Goal: Transaction & Acquisition: Download file/media

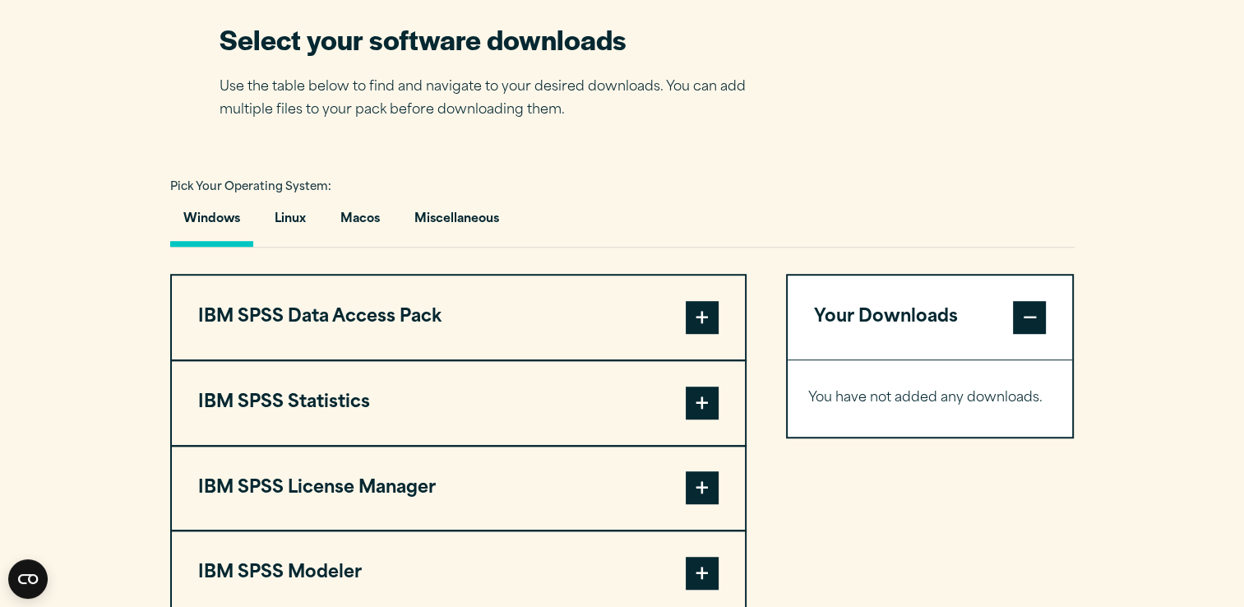
scroll to position [1058, 0]
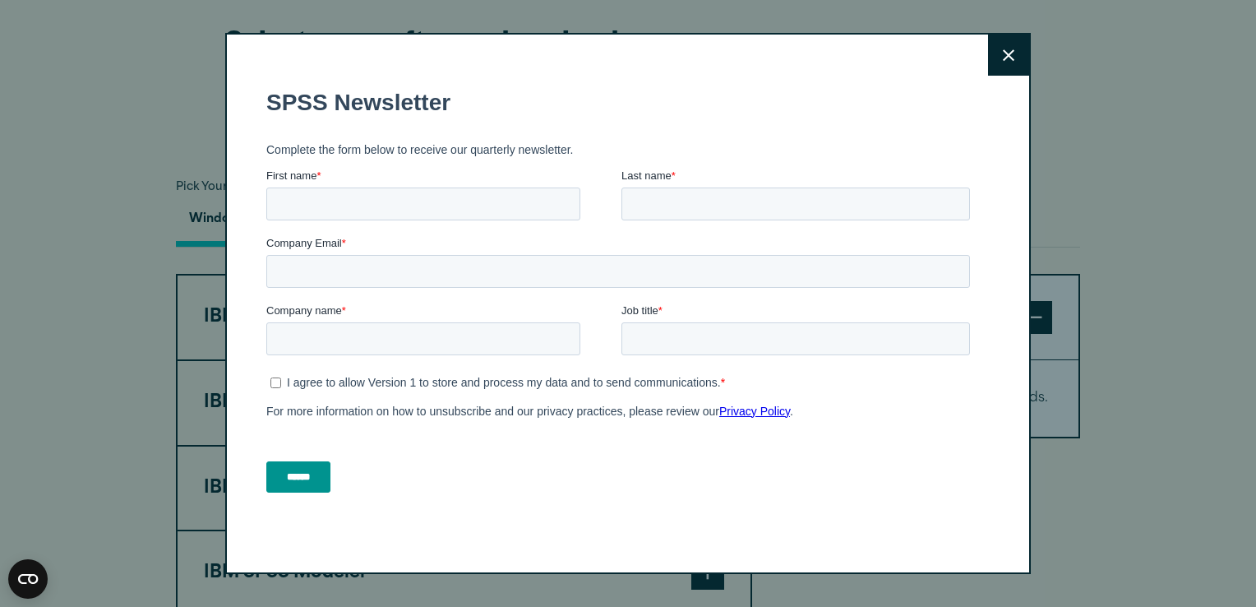
click at [988, 59] on button "Close" at bounding box center [1008, 55] width 41 height 41
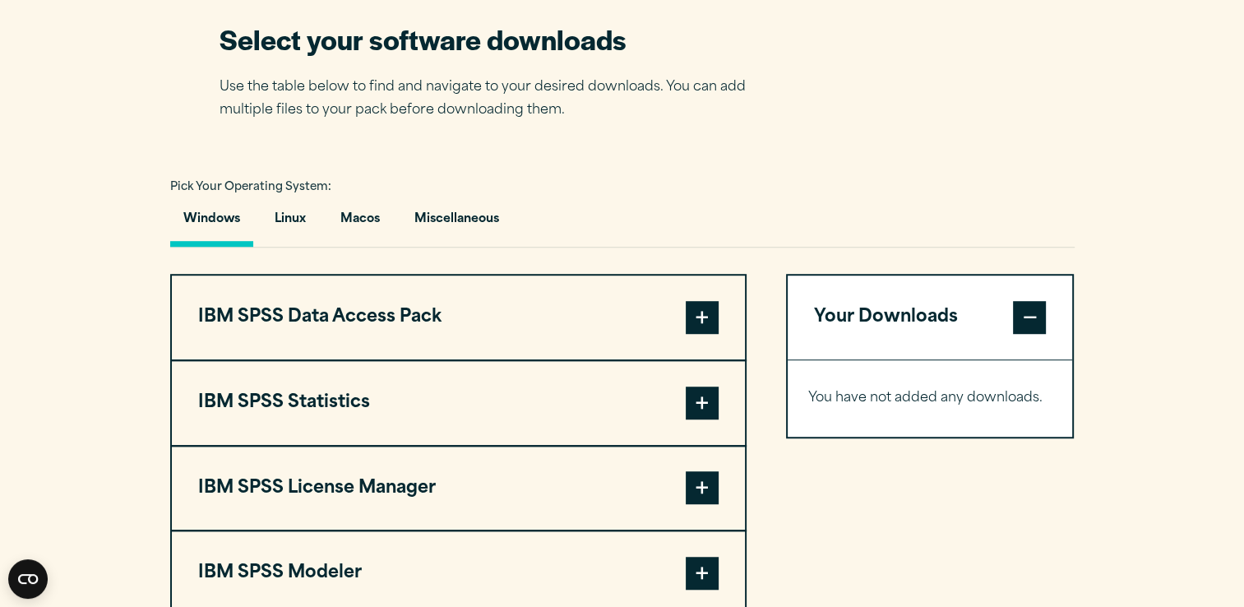
click at [697, 400] on span at bounding box center [702, 402] width 33 height 33
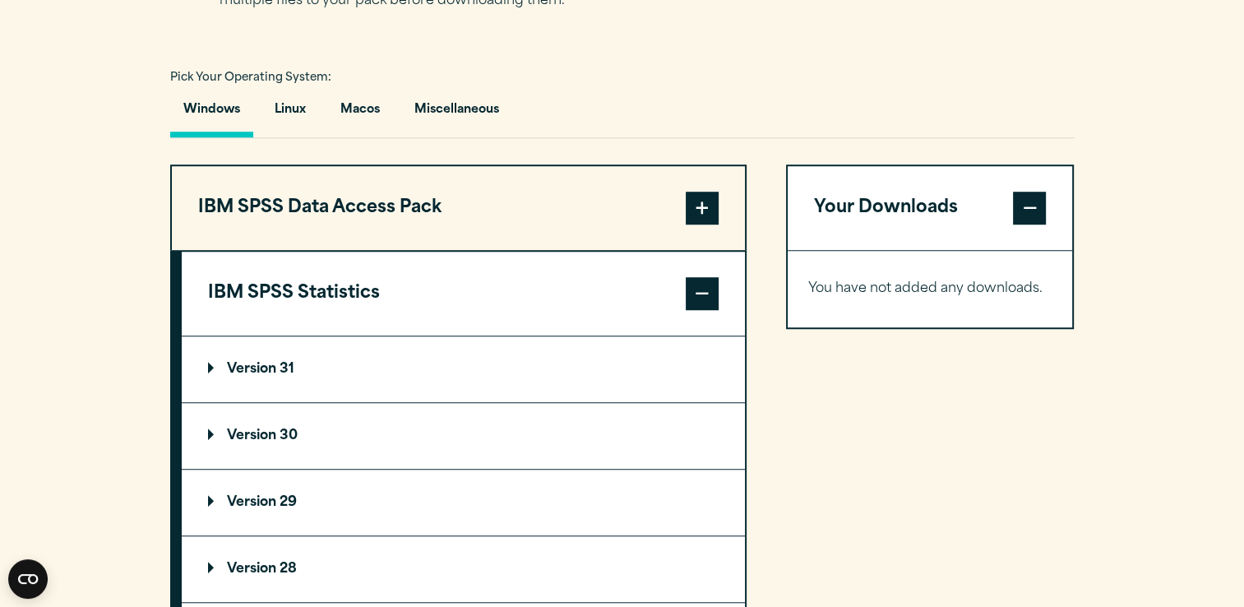
scroll to position [1264, 0]
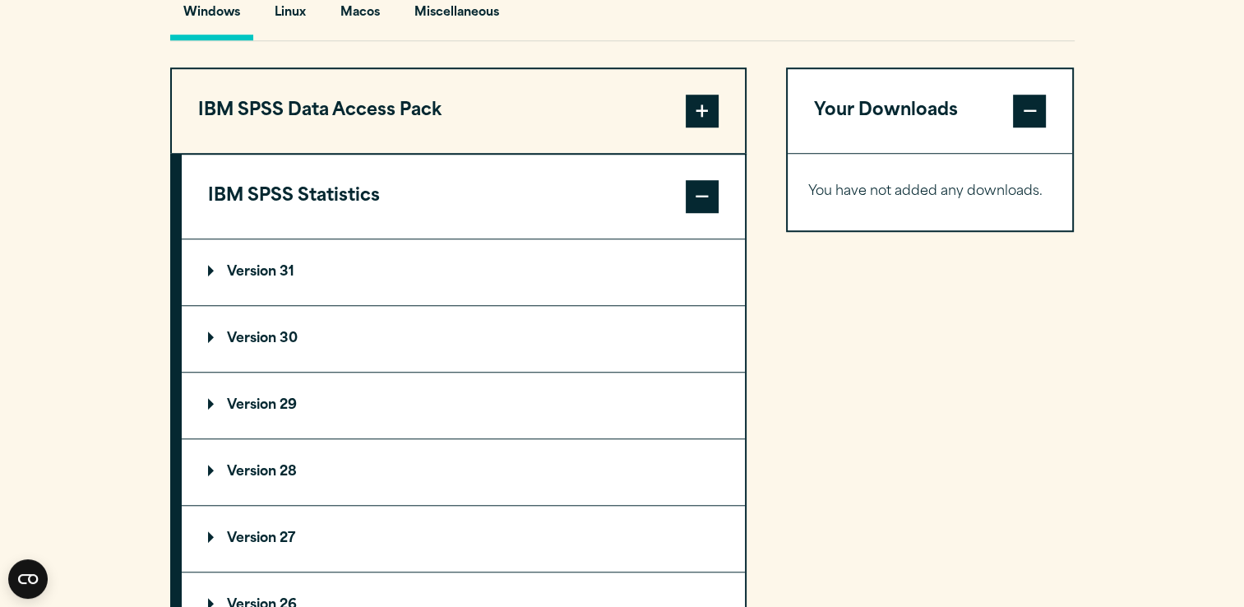
click at [208, 334] on p "Version 30" at bounding box center [253, 338] width 90 height 13
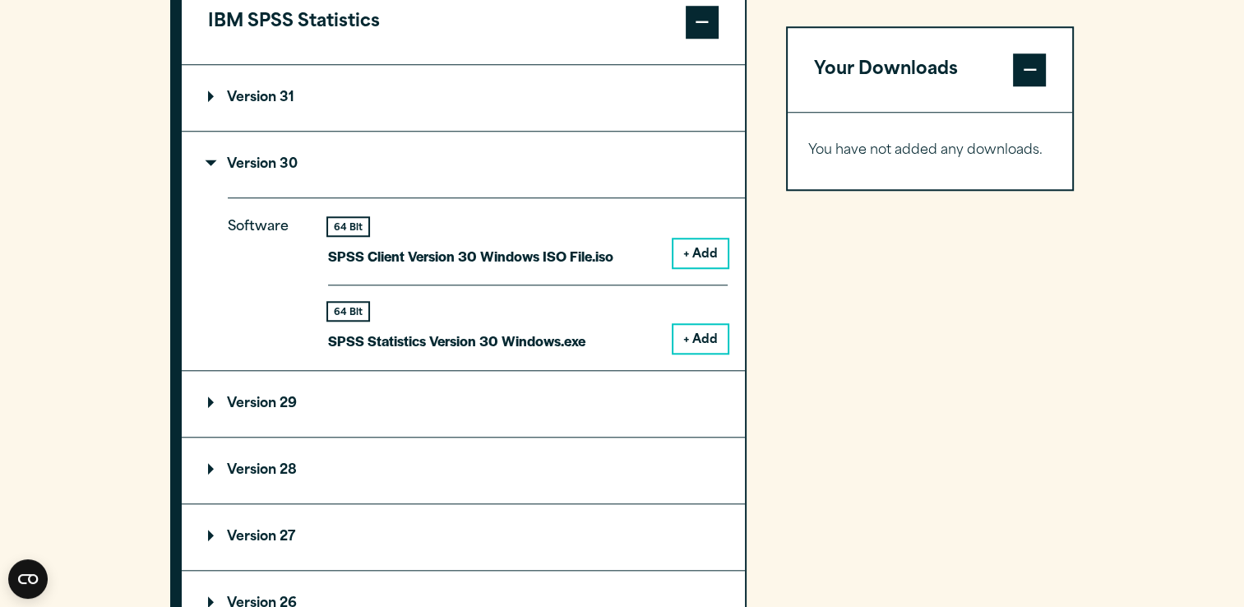
scroll to position [1439, 0]
click at [697, 344] on button "+ Add" at bounding box center [700, 338] width 54 height 28
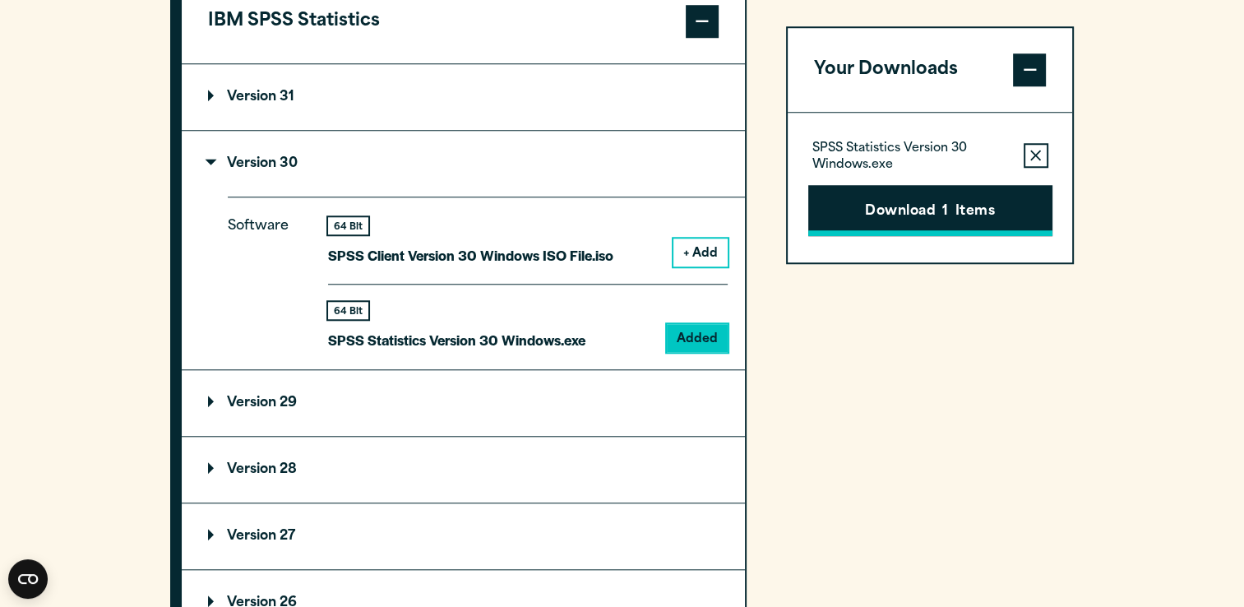
click at [940, 207] on button "Download 1 Items" at bounding box center [930, 210] width 244 height 51
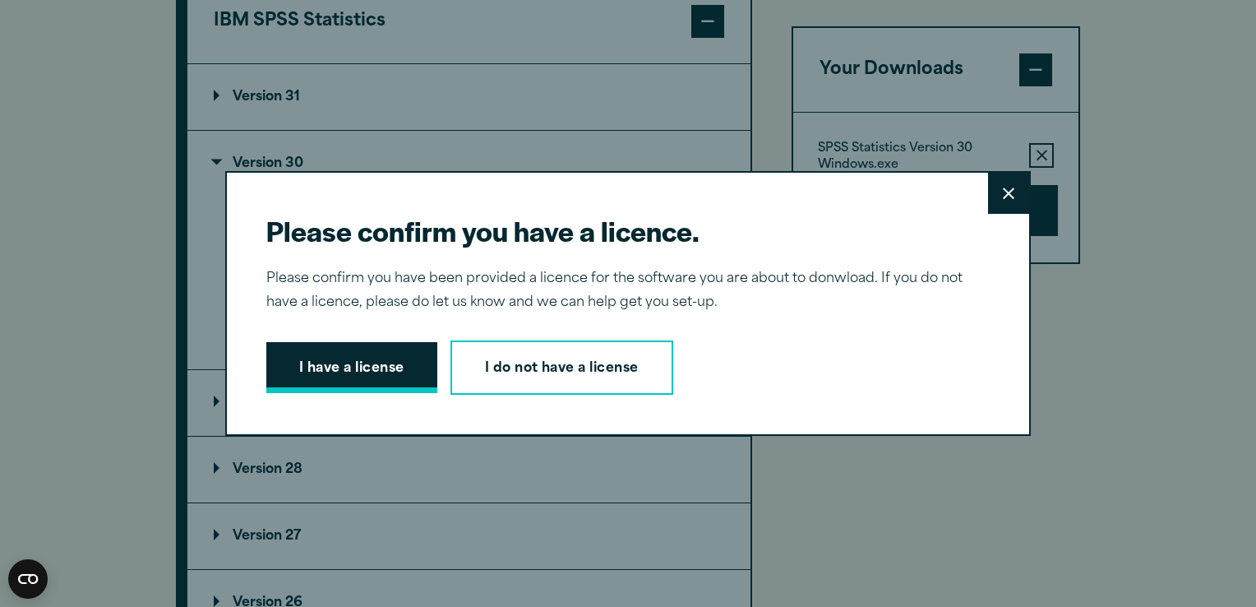
click at [359, 370] on button "I have a license" at bounding box center [351, 367] width 171 height 51
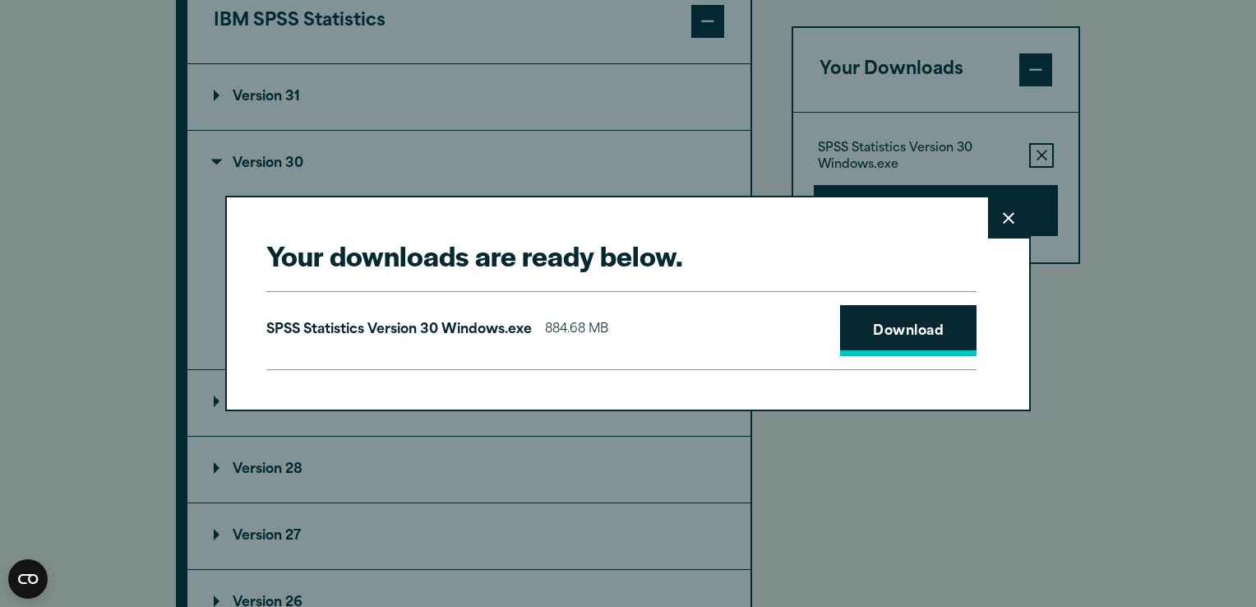
click at [900, 324] on link "Download" at bounding box center [908, 330] width 136 height 51
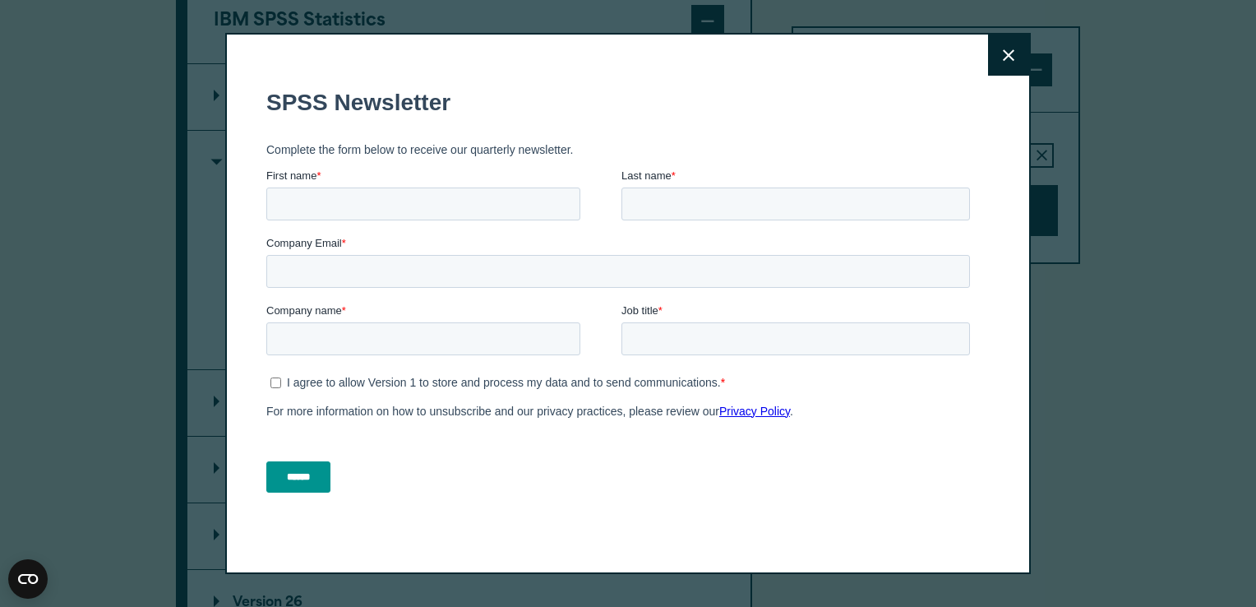
click at [997, 64] on button "Close" at bounding box center [1008, 55] width 41 height 41
